Goal: Information Seeking & Learning: Learn about a topic

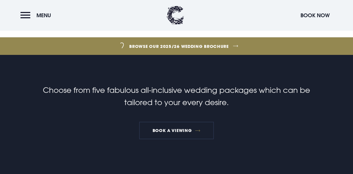
scroll to position [156, 0]
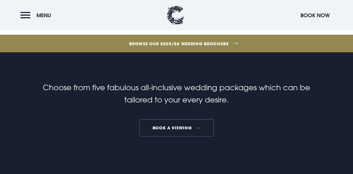
click at [189, 131] on link "Book a Viewing" at bounding box center [176, 128] width 75 height 18
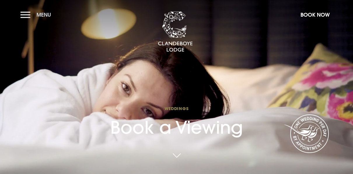
click at [26, 16] on button "Menu" at bounding box center [37, 14] width 34 height 13
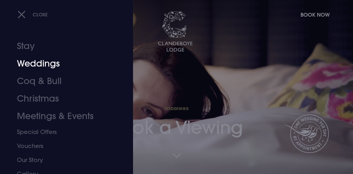
click at [38, 64] on link "Weddings" at bounding box center [62, 64] width 91 height 18
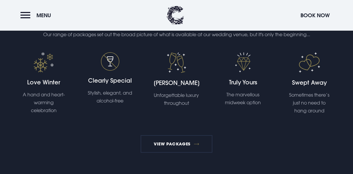
scroll to position [1018, 0]
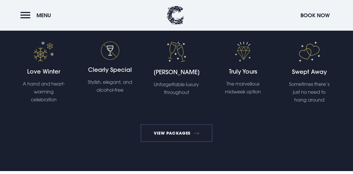
click at [180, 131] on link "View Packages" at bounding box center [177, 133] width 72 height 18
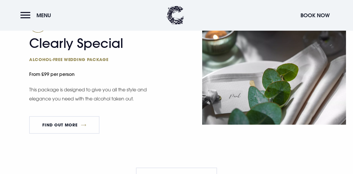
scroll to position [1015, 0]
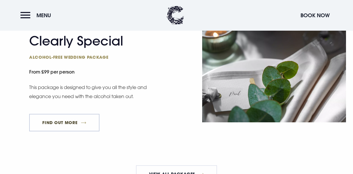
click at [76, 131] on link "FIND OUT MORE" at bounding box center [64, 123] width 70 height 18
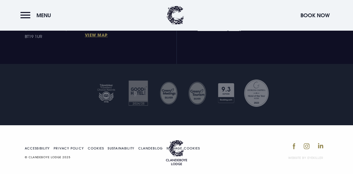
scroll to position [1384, 0]
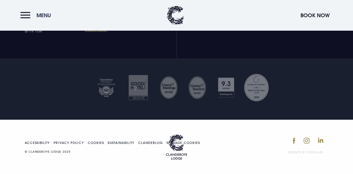
click at [25, 16] on button "Menu" at bounding box center [37, 15] width 34 height 13
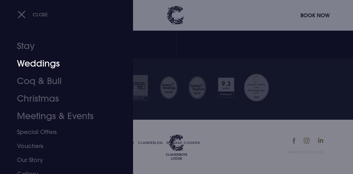
click at [36, 65] on link "Weddings" at bounding box center [62, 64] width 91 height 18
